Goal: Check status: Check status

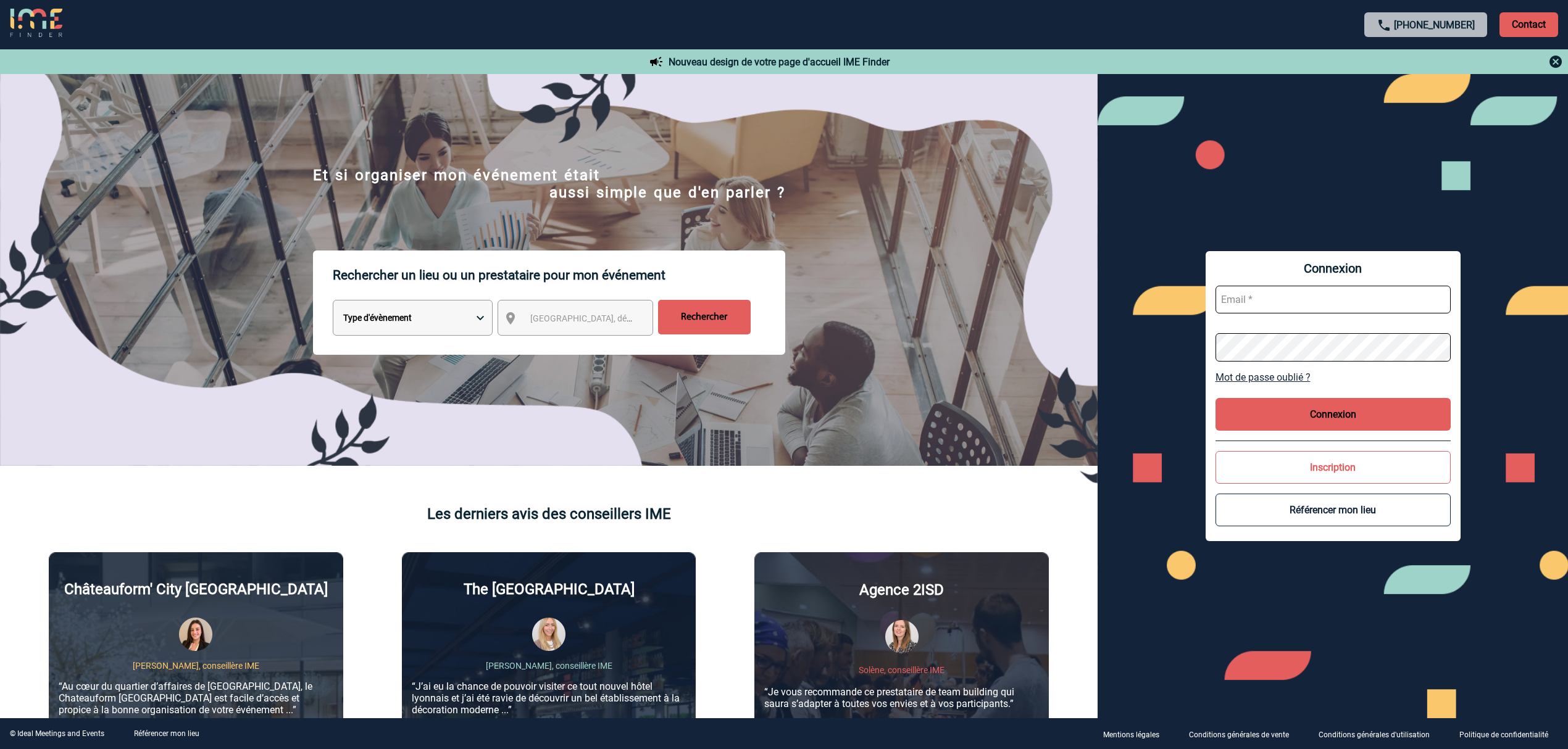
type input "[EMAIL_ADDRESS][DOMAIN_NAME]"
click at [1299, 304] on input "[EMAIL_ADDRESS][DOMAIN_NAME]" at bounding box center [1332, 299] width 235 height 28
click at [1295, 406] on button "Connexion" at bounding box center [1332, 414] width 235 height 33
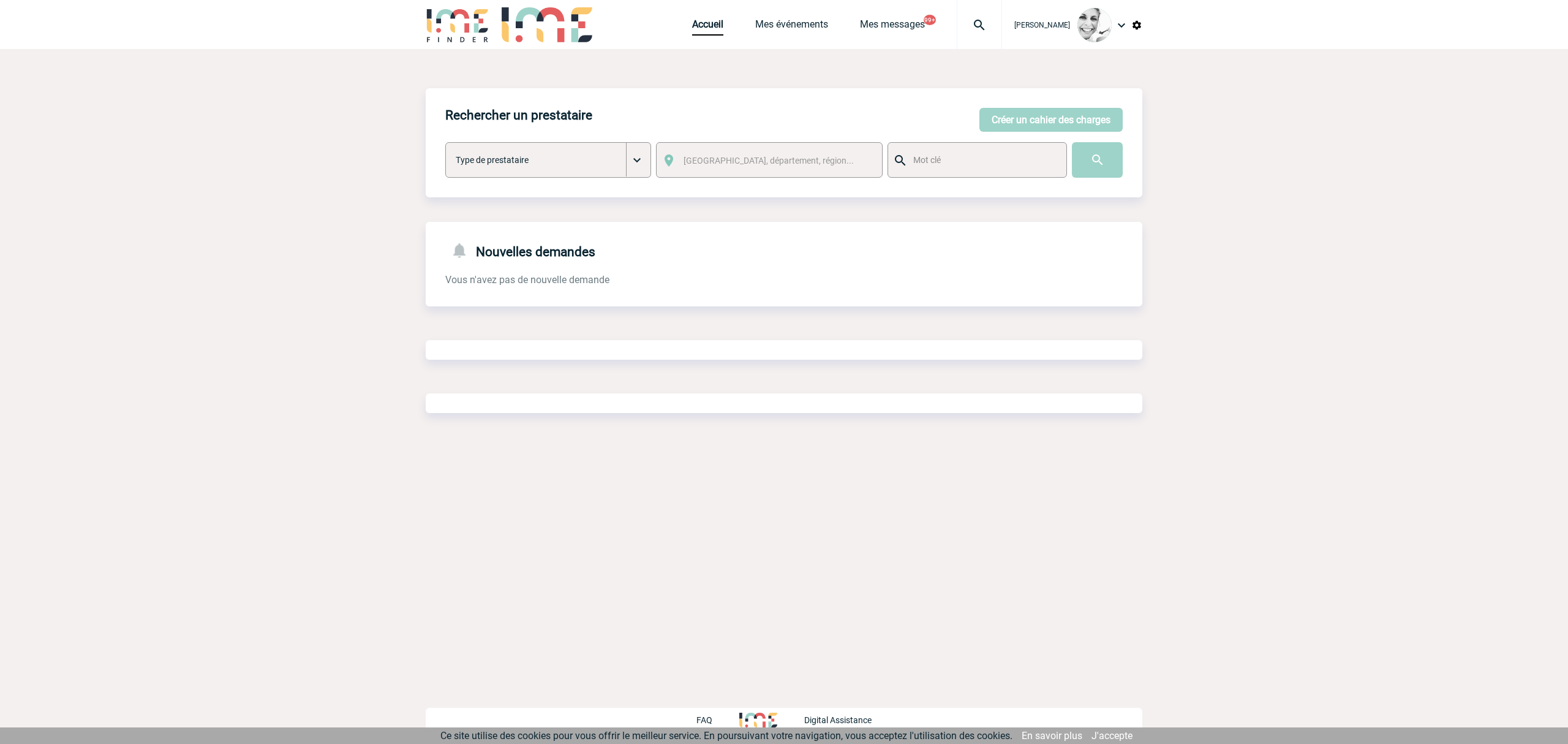
click at [990, 27] on img at bounding box center [979, 25] width 44 height 14
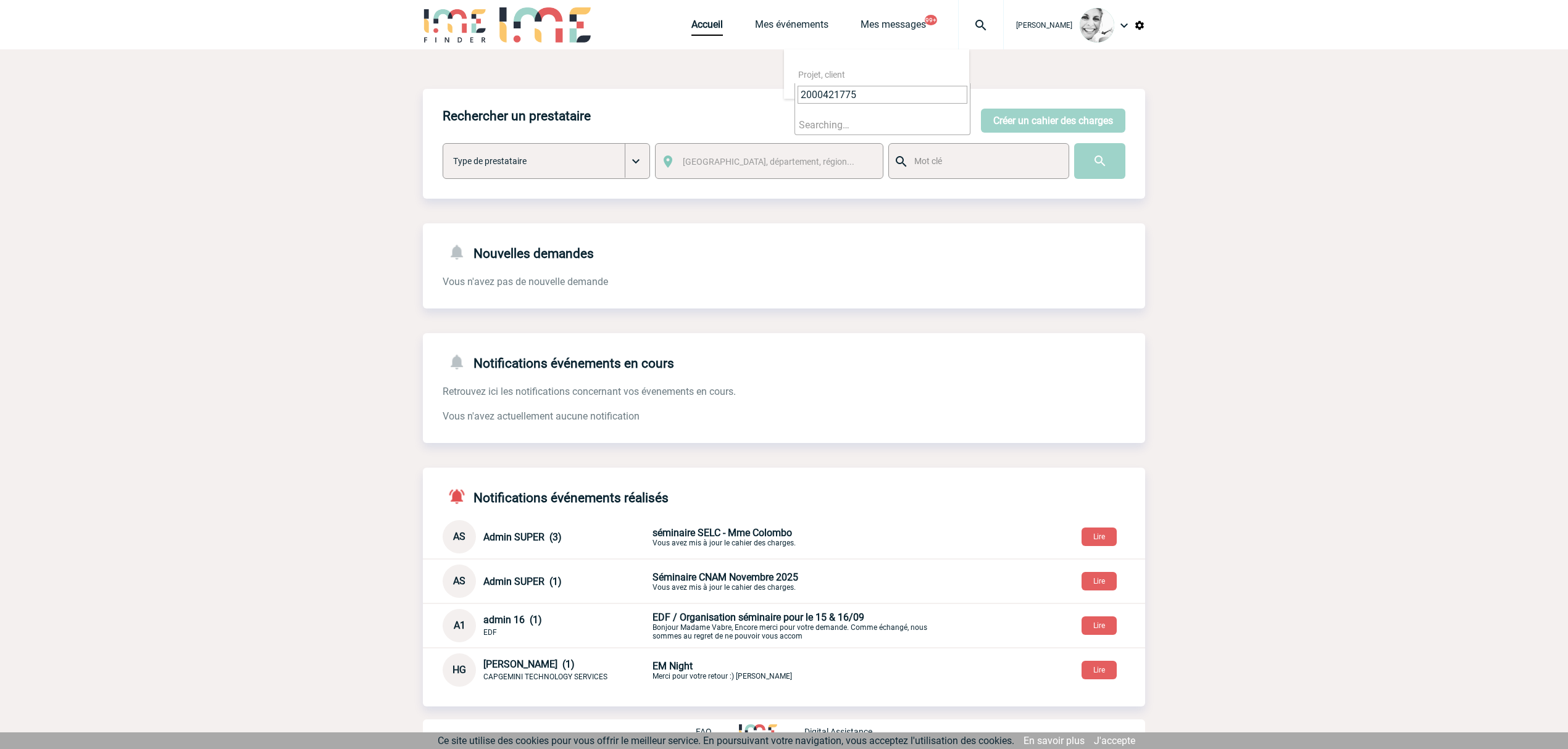
type input "2000421775"
select select "21276"
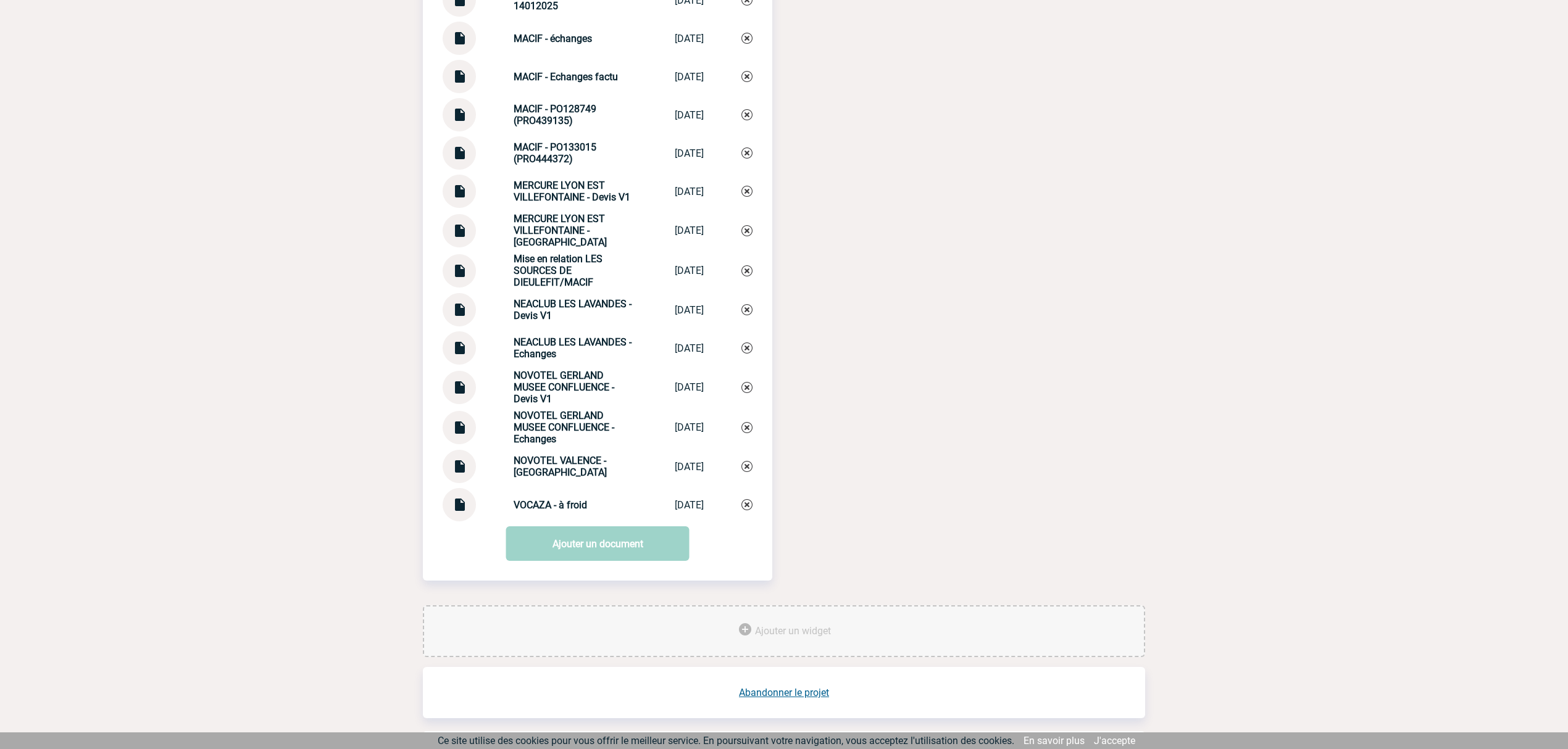
scroll to position [2488, 0]
